Goal: Task Accomplishment & Management: Complete application form

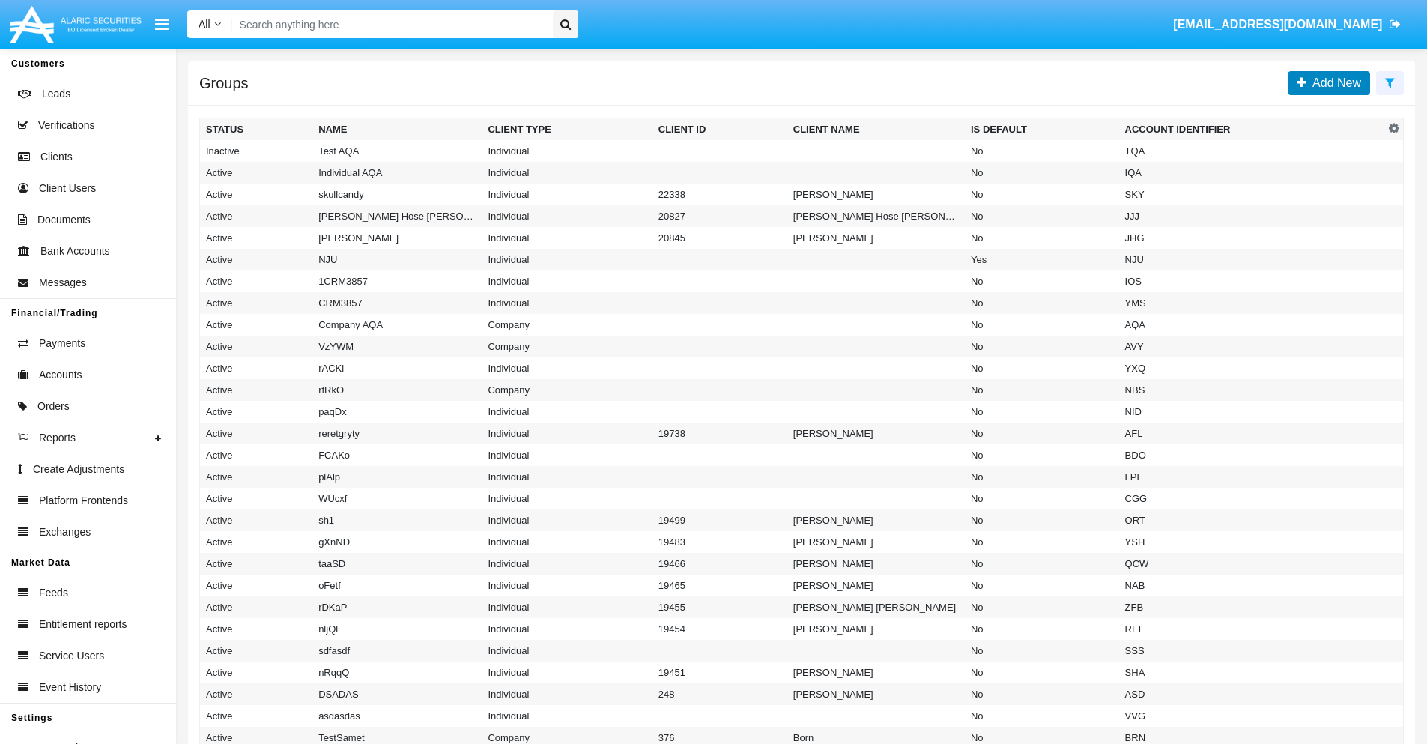
click at [1333, 82] on span "Add New" at bounding box center [1333, 82] width 55 height 13
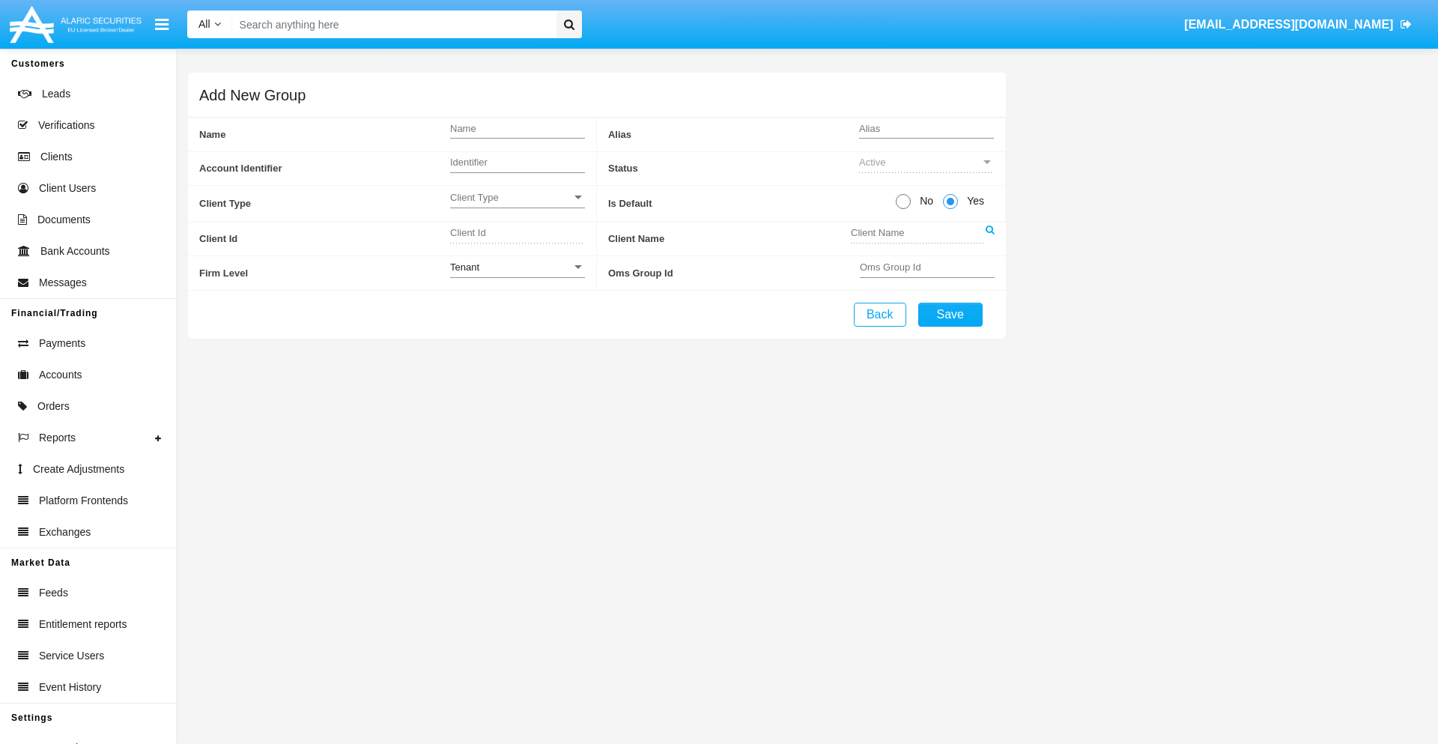
click at [924, 201] on span "No" at bounding box center [924, 201] width 26 height 16
click at [903, 209] on input "No" at bounding box center [903, 209] width 1 height 1
radio input "true"
type input "YwQsH"
type input "X"
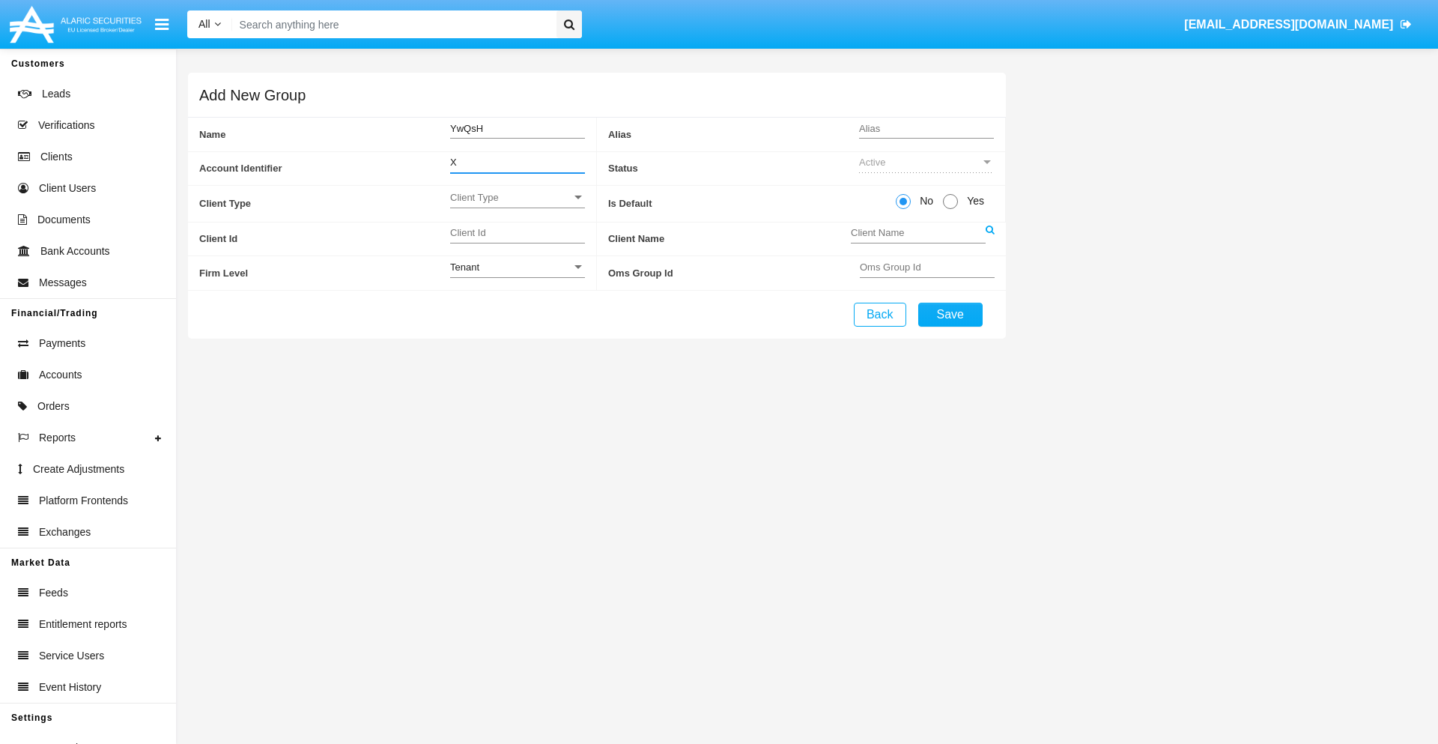
click at [517, 197] on span "Client Type" at bounding box center [510, 197] width 121 height 13
click at [517, 205] on span "Individual" at bounding box center [517, 205] width 135 height 29
click at [517, 267] on div "Tenant" at bounding box center [510, 267] width 121 height 13
click at [517, 275] on span "Tenant" at bounding box center [517, 275] width 135 height 29
type input "LmpBo"
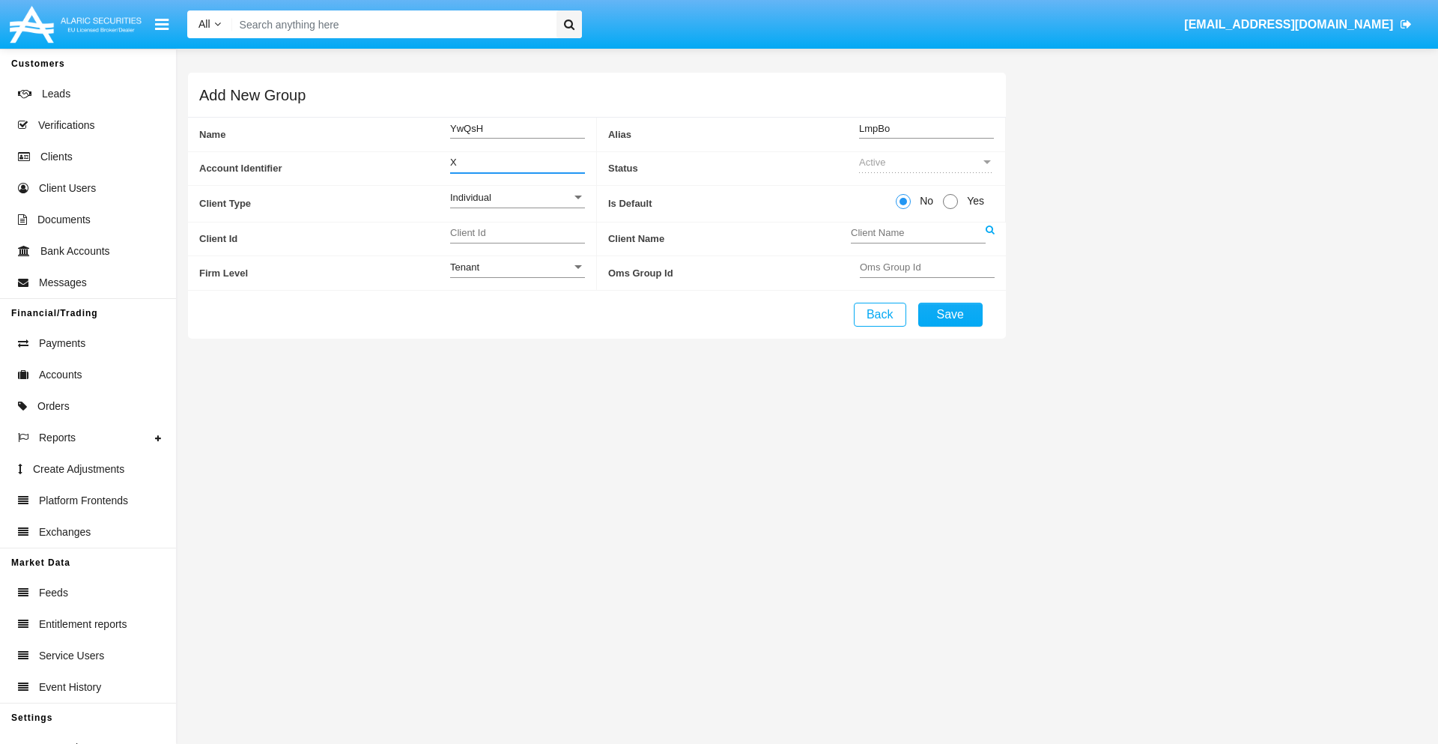
type input "X"
click at [950, 314] on button "Save" at bounding box center [950, 315] width 64 height 24
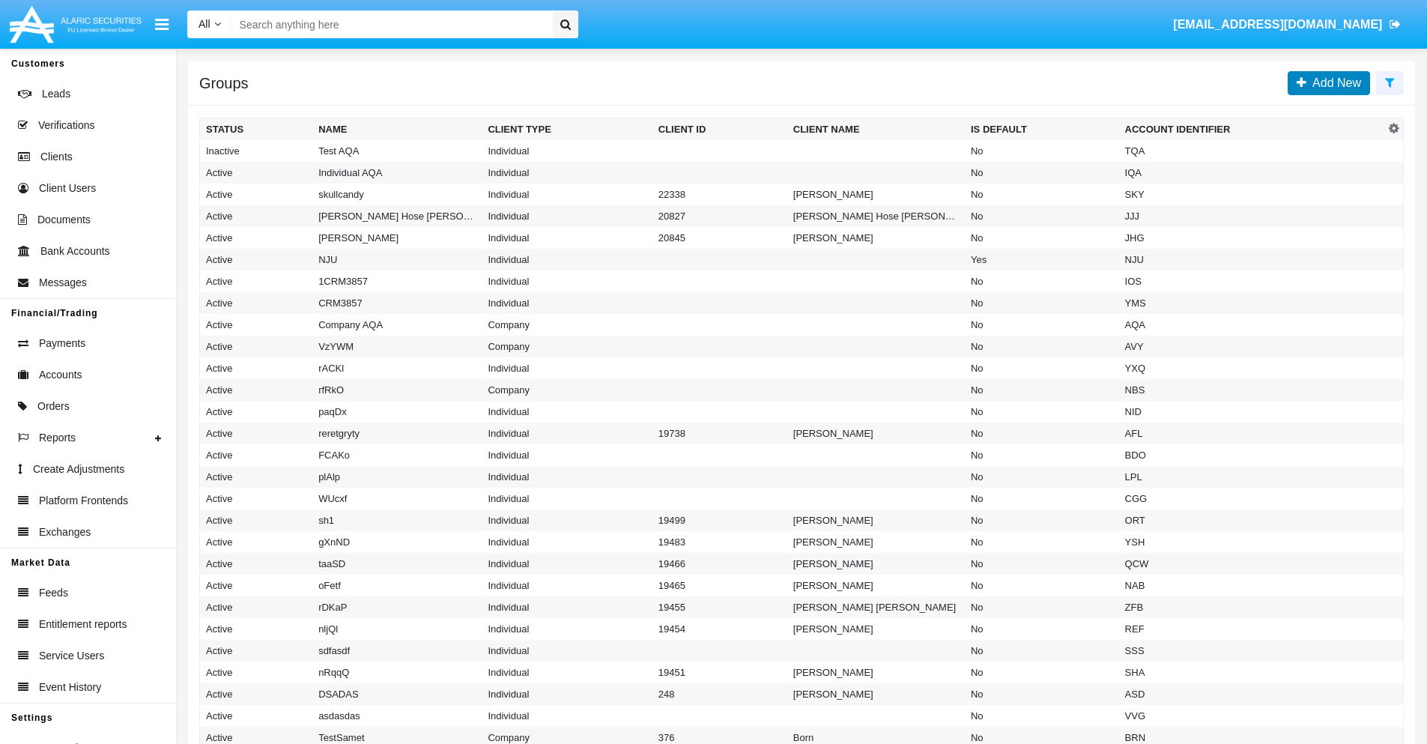
click at [1333, 82] on span "Add New" at bounding box center [1333, 82] width 55 height 13
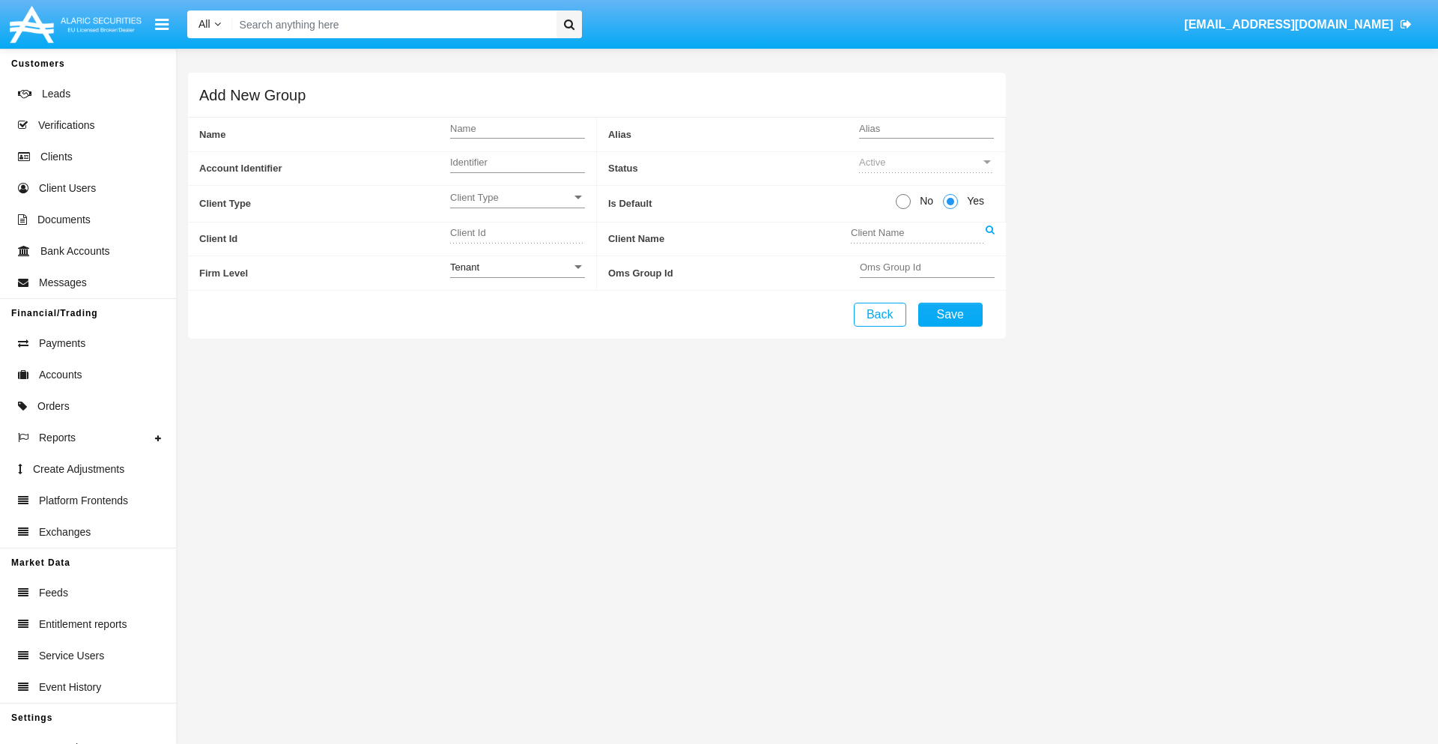
click at [924, 201] on span "No" at bounding box center [924, 201] width 26 height 16
click at [903, 209] on input "No" at bounding box center [903, 209] width 1 height 1
radio input "true"
click at [517, 197] on span "Client Type" at bounding box center [510, 197] width 121 height 13
click at [517, 234] on span "Company" at bounding box center [517, 234] width 135 height 29
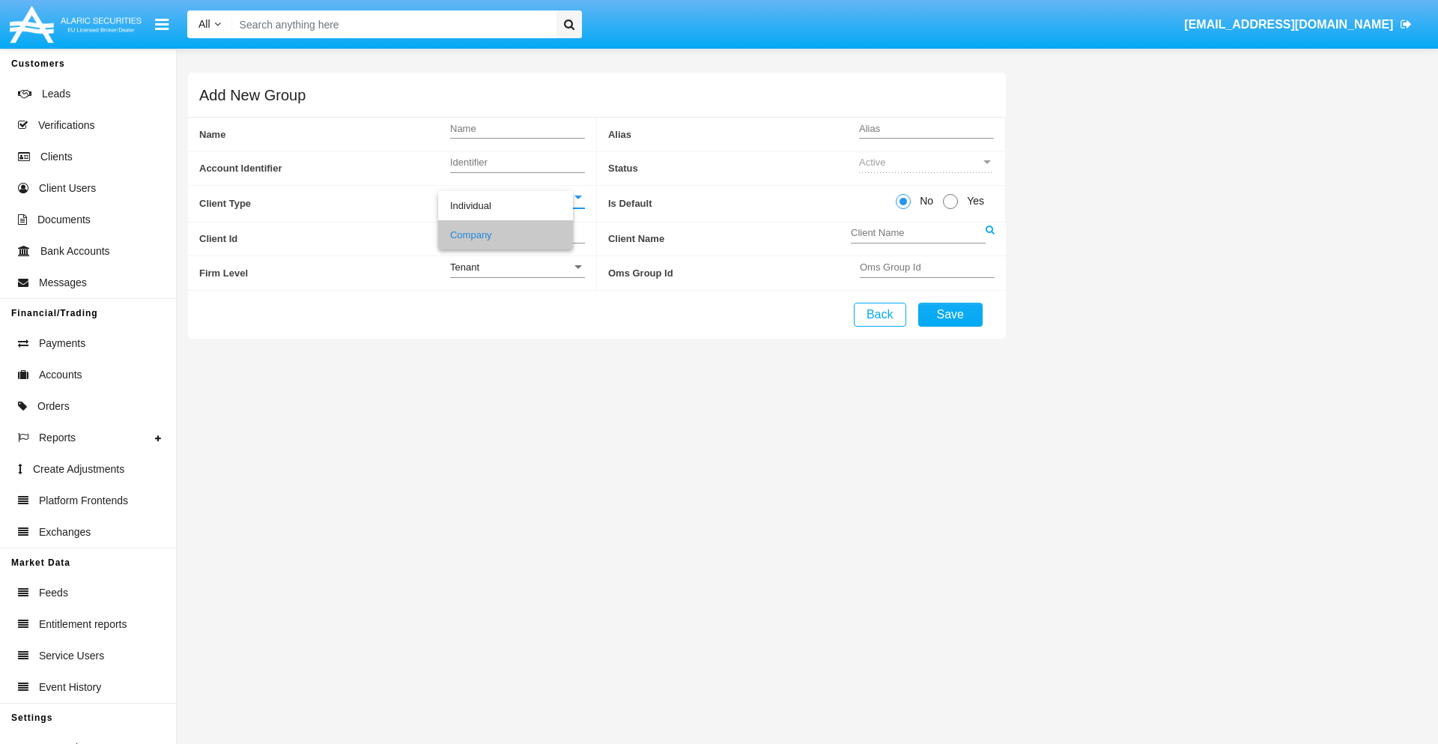
click at [990, 238] on link at bounding box center [990, 239] width 9 height 34
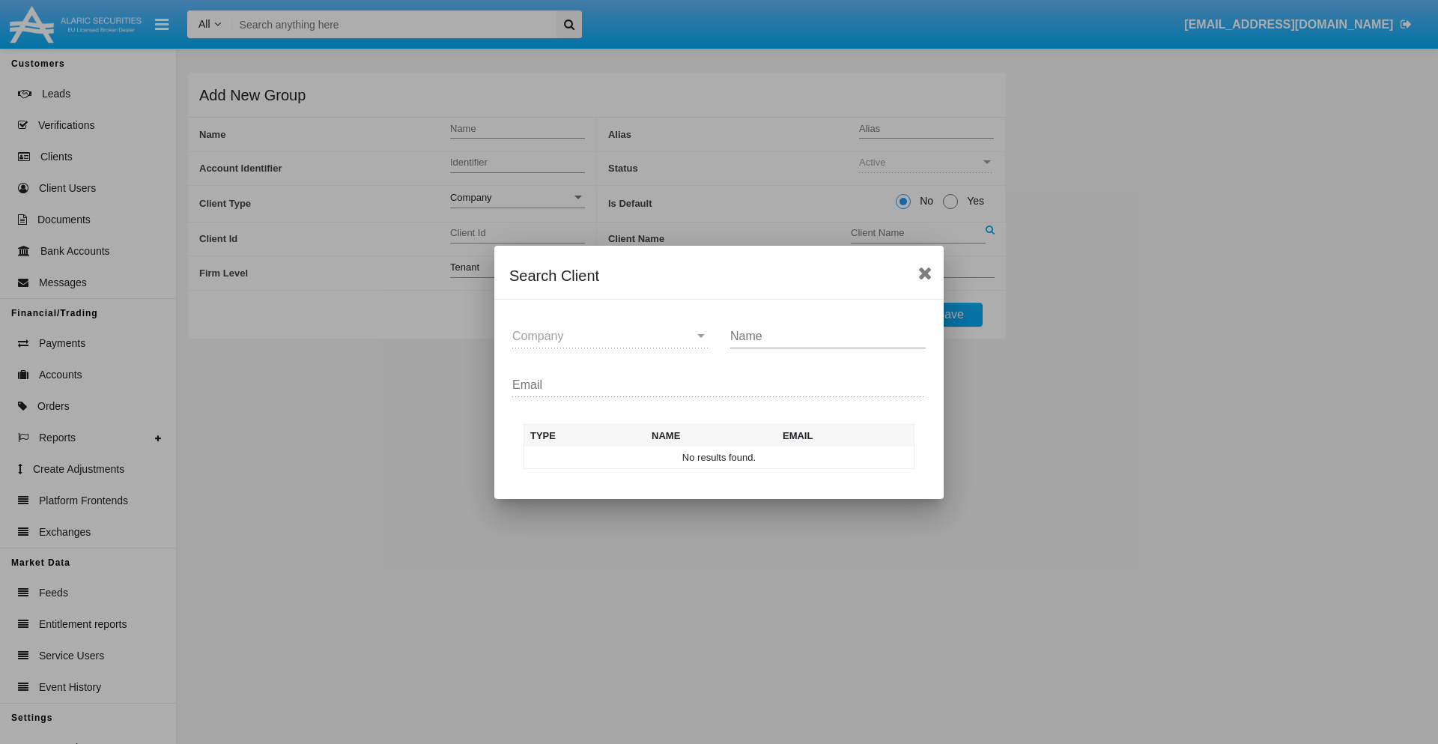
click at [828, 336] on input "Name" at bounding box center [828, 336] width 196 height 13
type input "FlashTurtles"
click at [733, 457] on td "FlashTurtles" at bounding box center [732, 457] width 157 height 22
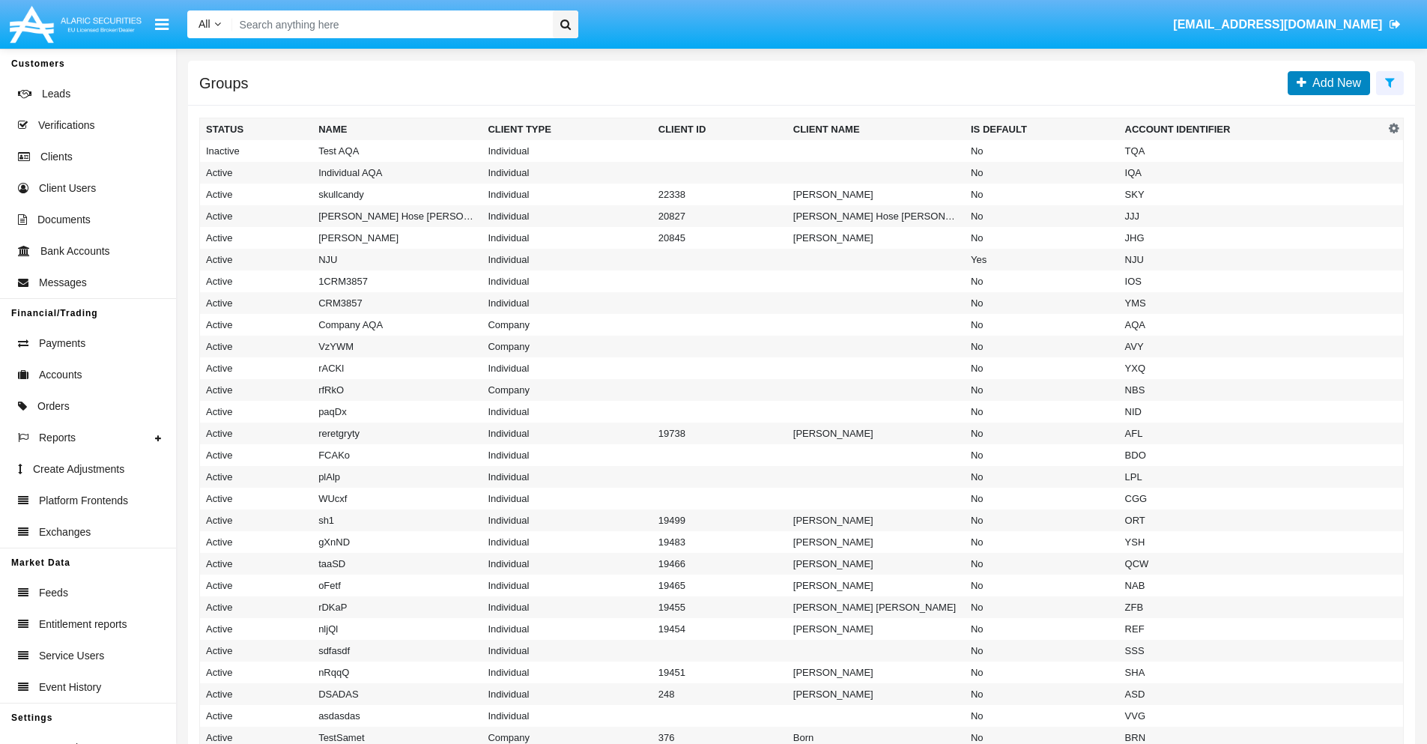
click at [1333, 82] on span "Add New" at bounding box center [1333, 82] width 55 height 13
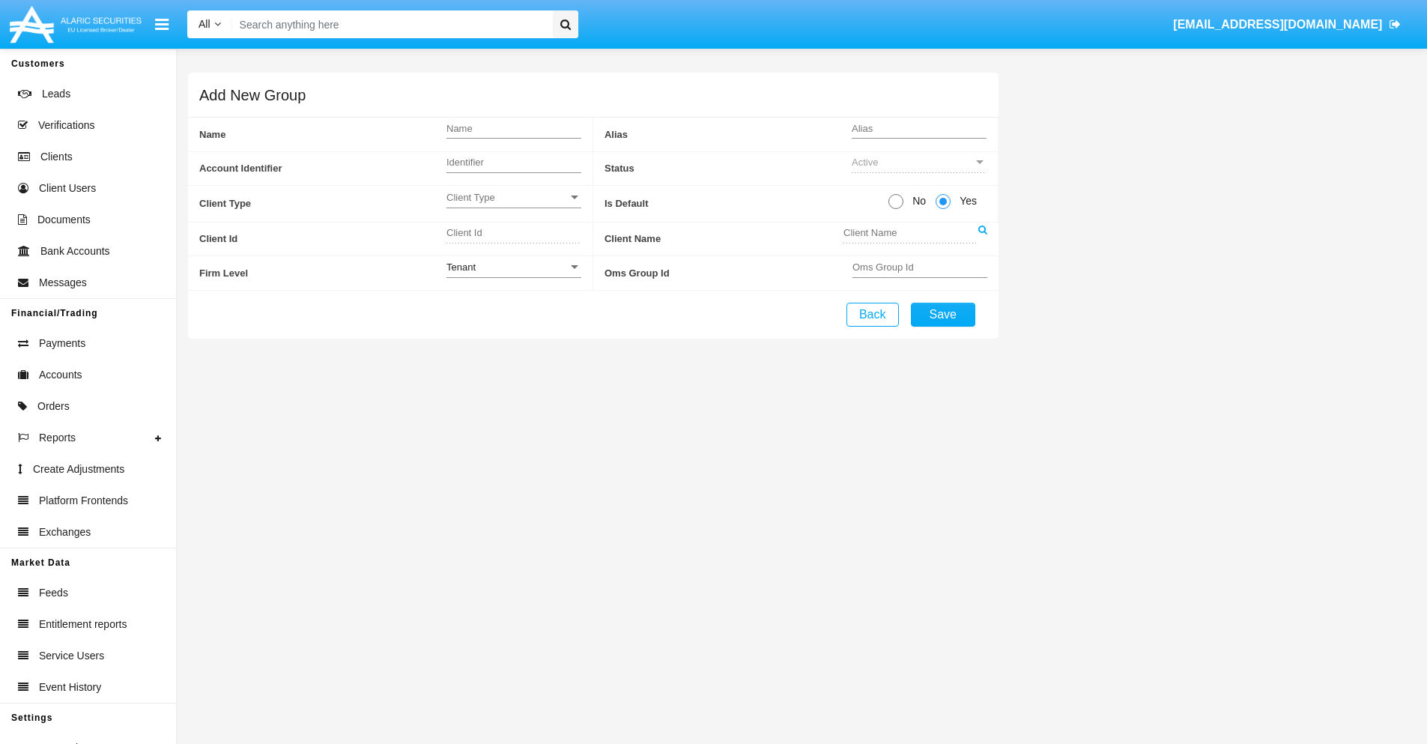
click at [916, 201] on span "No" at bounding box center [916, 201] width 26 height 16
click at [896, 209] on input "No" at bounding box center [895, 209] width 1 height 1
radio input "true"
click at [513, 197] on span "Client Type" at bounding box center [506, 197] width 121 height 13
click at [513, 205] on span "Individual" at bounding box center [513, 205] width 135 height 29
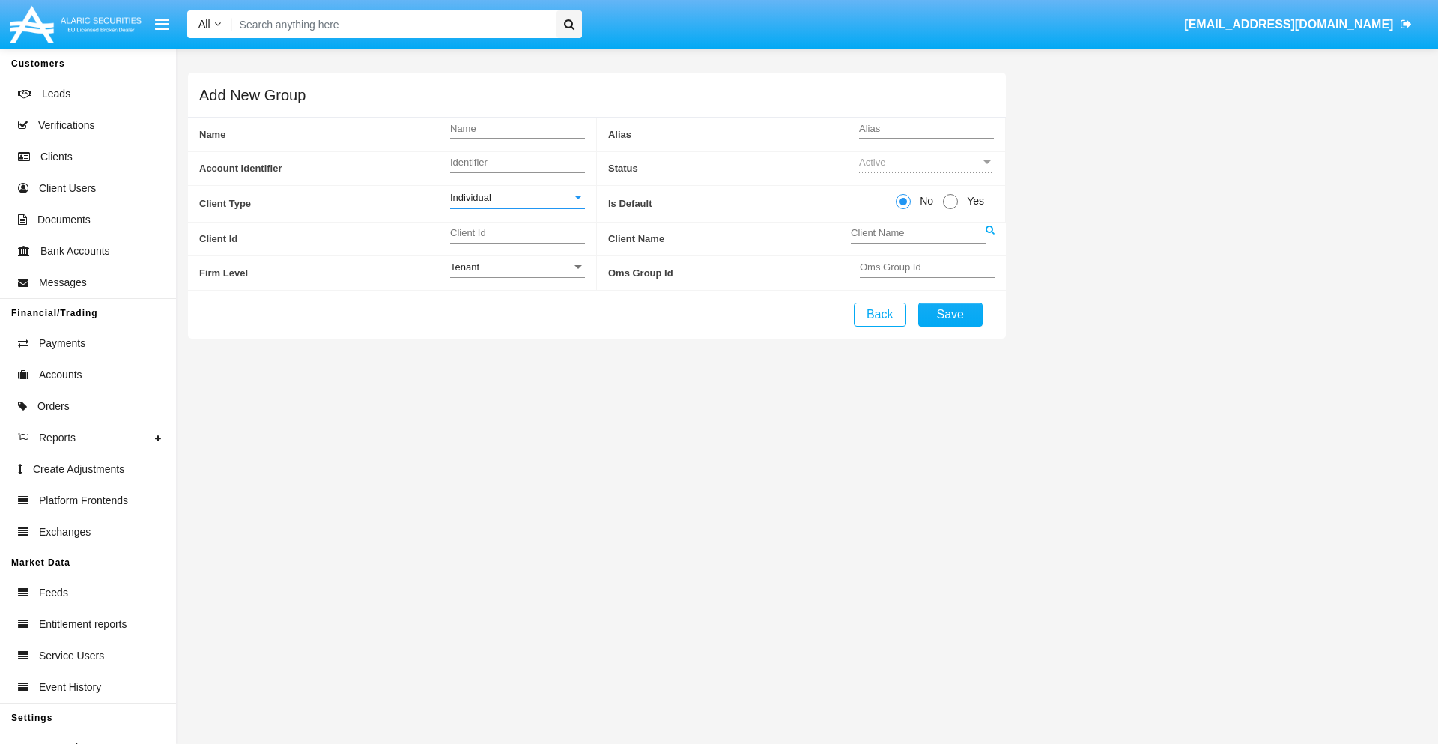
click at [990, 238] on link at bounding box center [990, 239] width 9 height 34
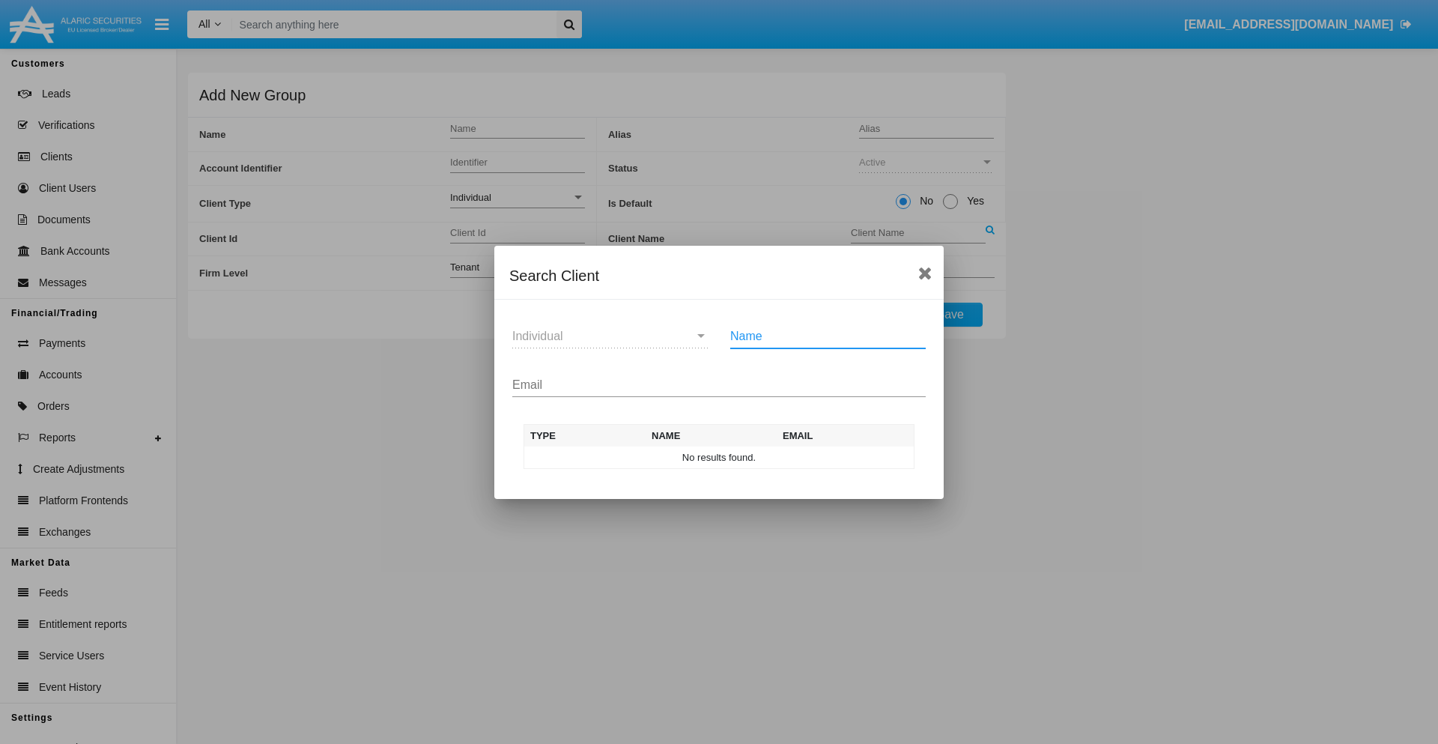
click at [719, 384] on input "Email" at bounding box center [719, 384] width 414 height 13
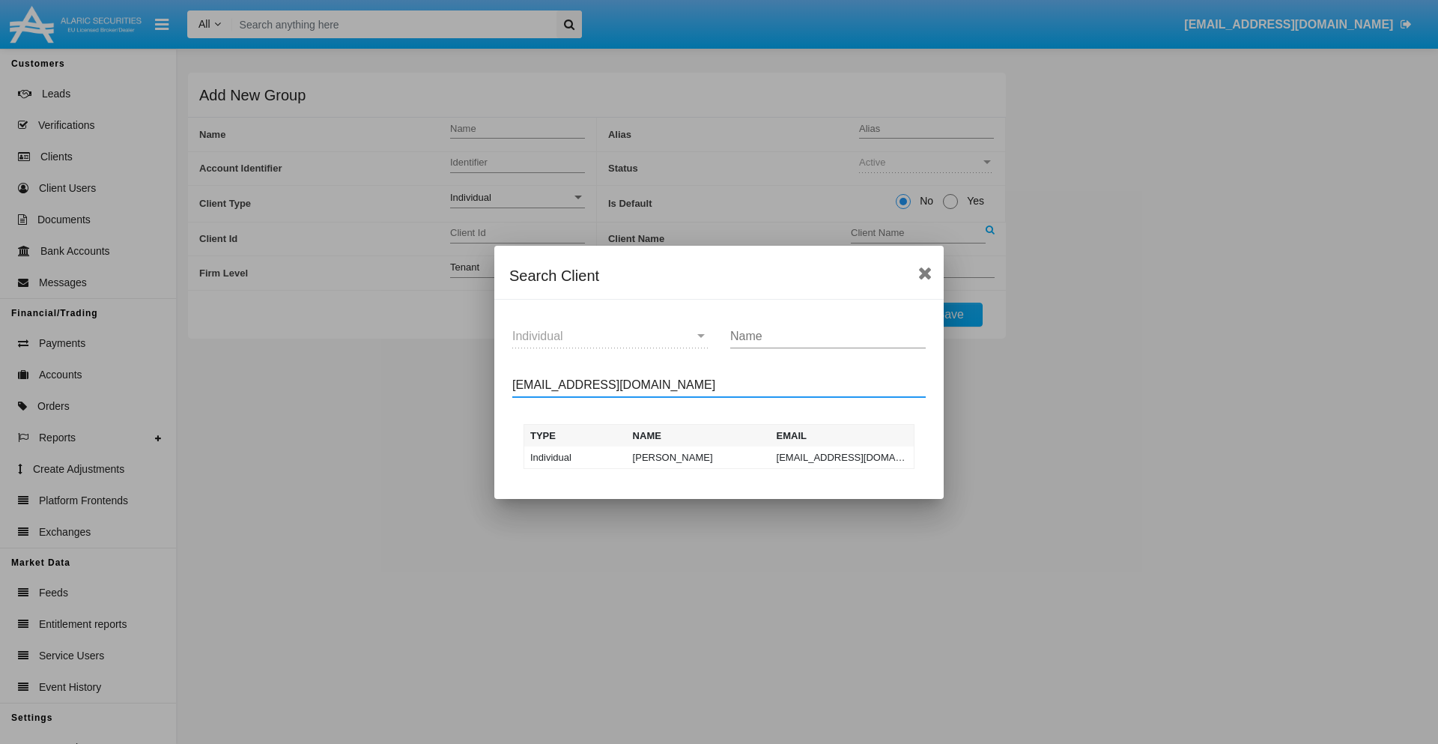
type input "[EMAIL_ADDRESS][DOMAIN_NAME]"
click at [842, 457] on td "[EMAIL_ADDRESS][DOMAIN_NAME]" at bounding box center [843, 457] width 144 height 22
